Goal: Transaction & Acquisition: Book appointment/travel/reservation

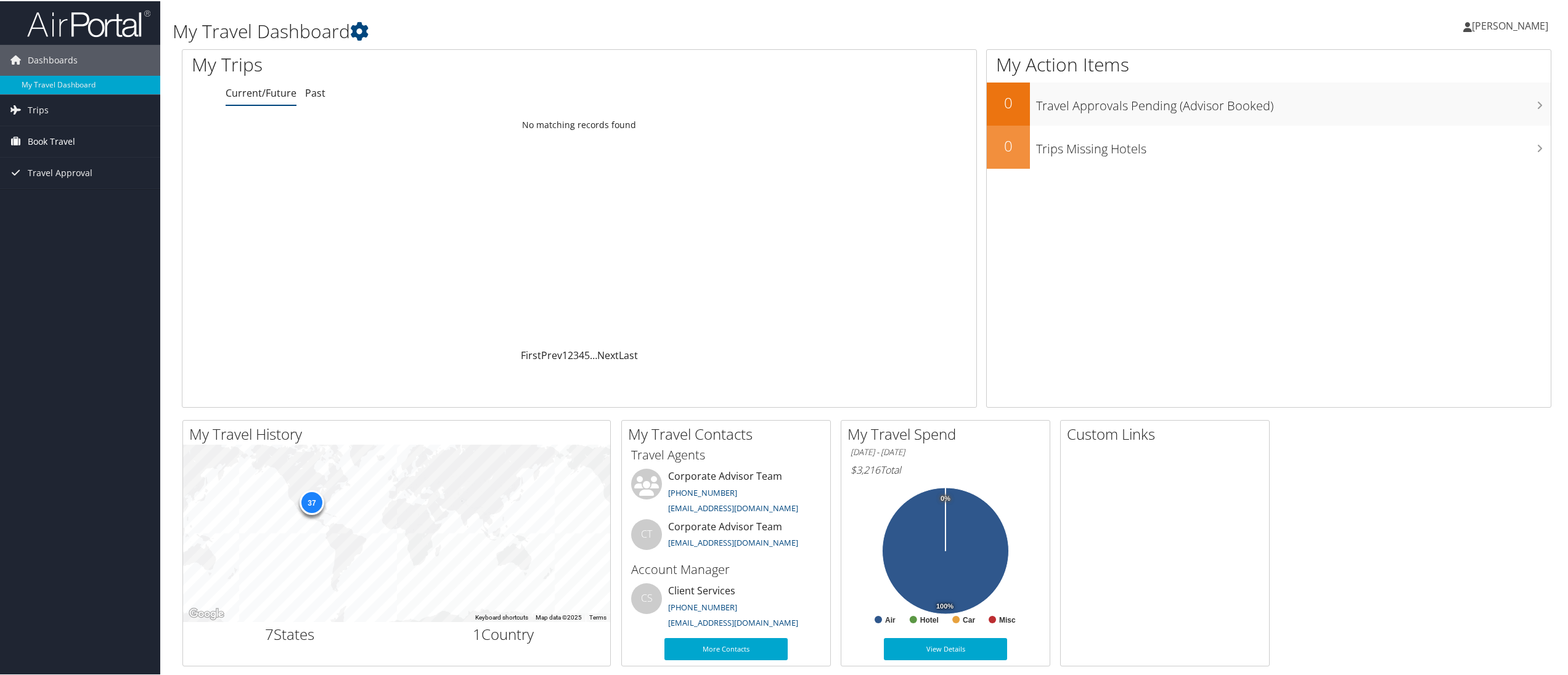
click at [42, 139] on span "Book Travel" at bounding box center [51, 141] width 48 height 31
click at [50, 202] on link "Book/Manage Online Trips" at bounding box center [80, 202] width 160 height 19
